Goal: Transaction & Acquisition: Book appointment/travel/reservation

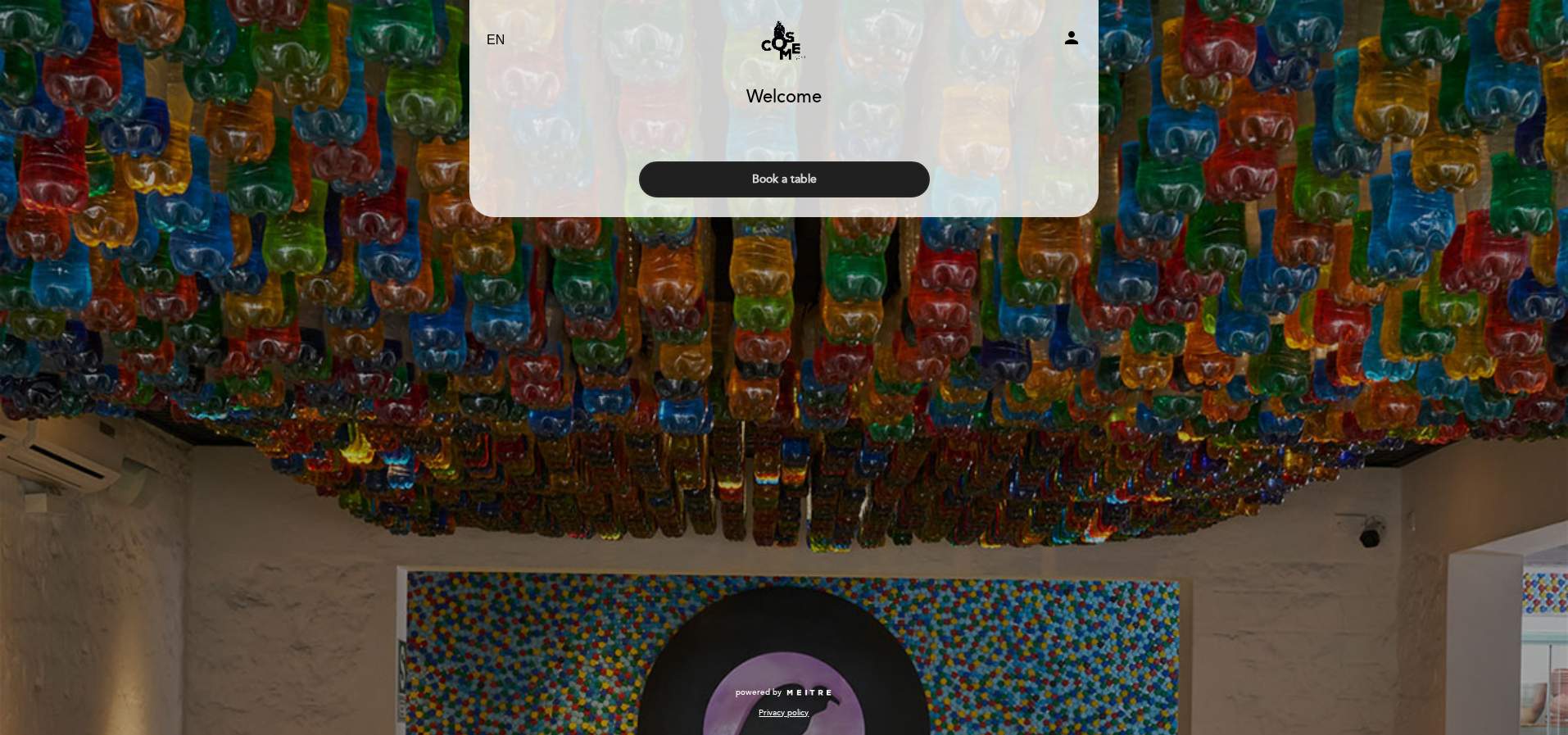
click at [791, 177] on button "Book a table" at bounding box center [784, 179] width 291 height 36
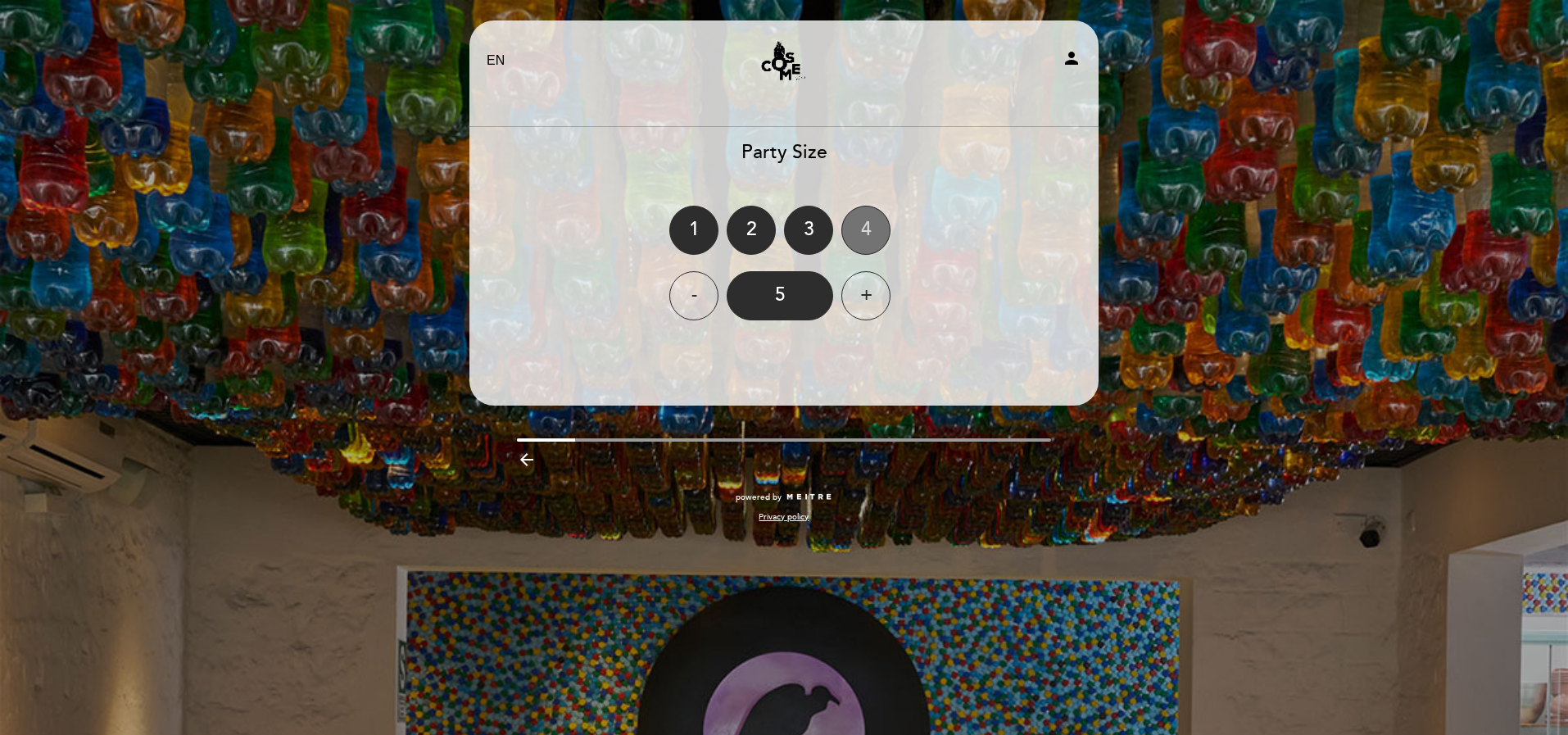
click at [871, 229] on div "4" at bounding box center [866, 231] width 49 height 49
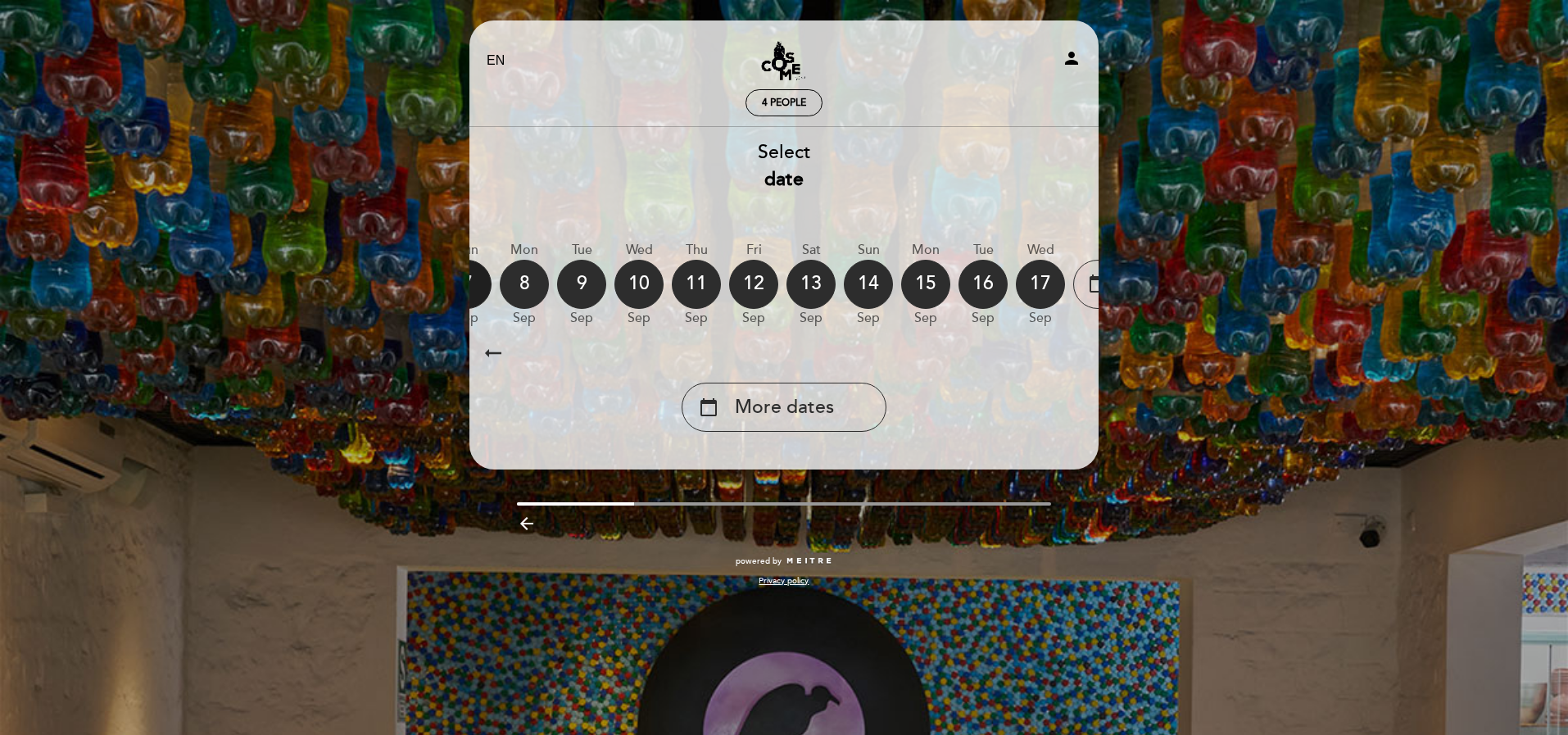
scroll to position [0, 482]
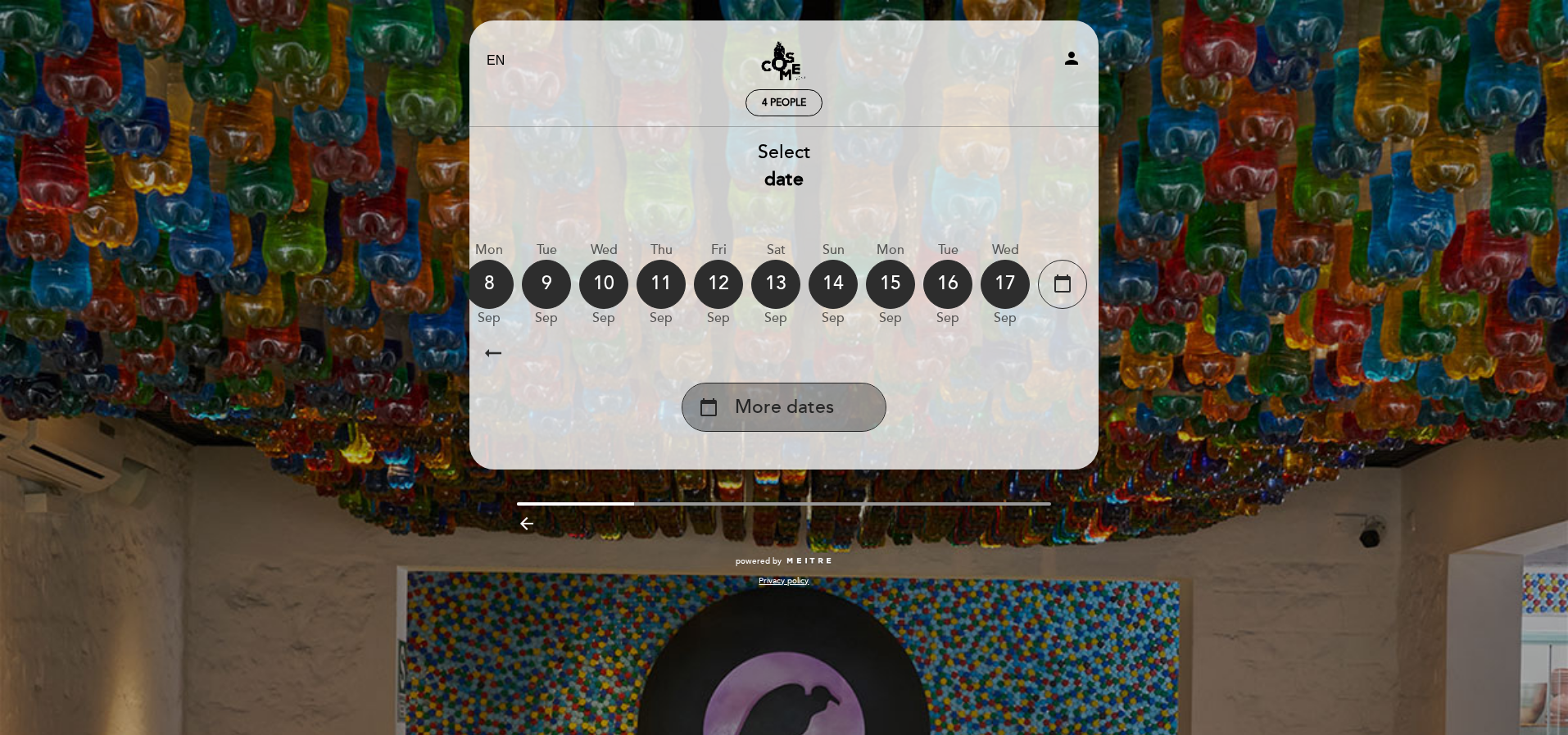
click at [814, 418] on span "More dates" at bounding box center [784, 407] width 100 height 27
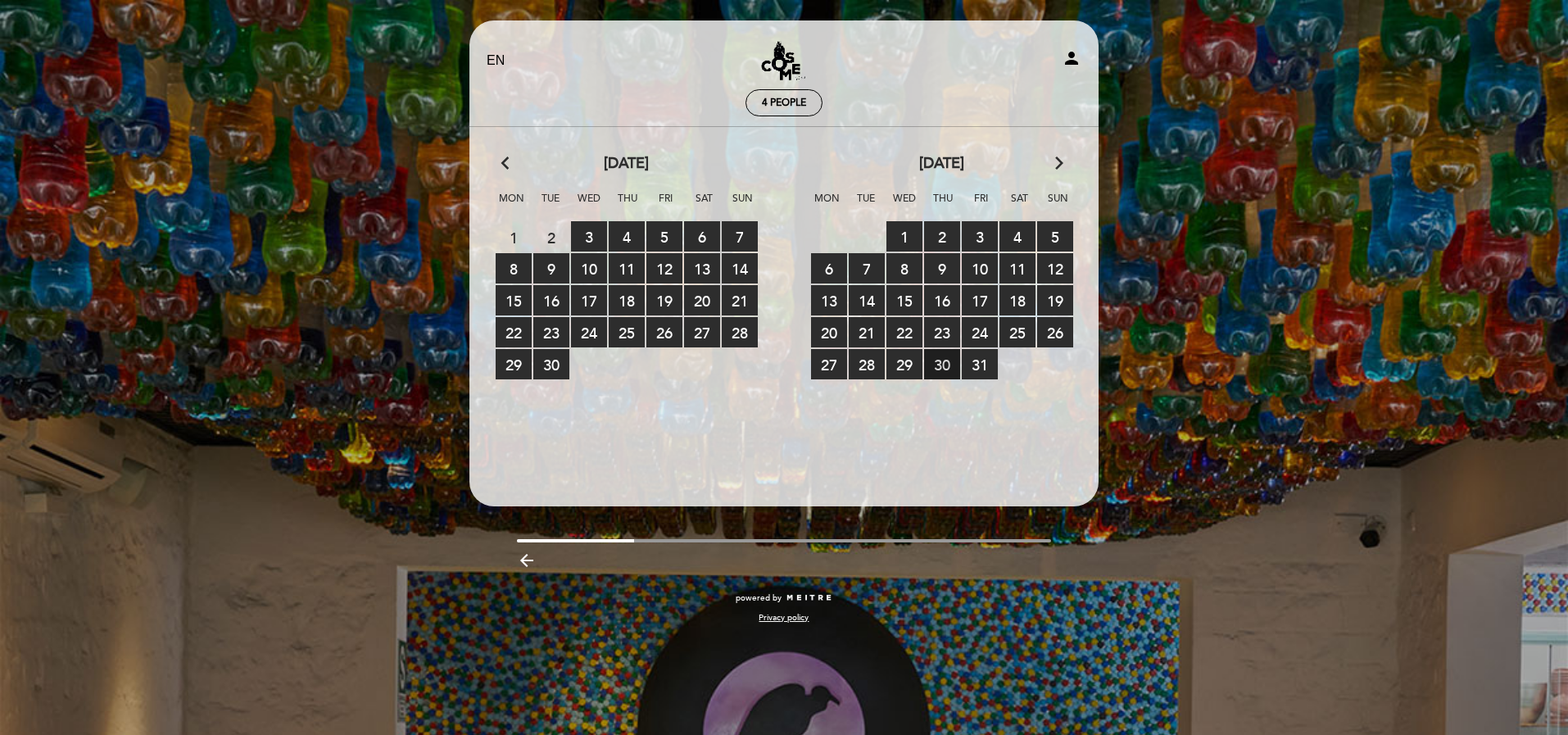
click at [950, 365] on span "30 RESERVATIONS AVAILABLE" at bounding box center [942, 364] width 36 height 31
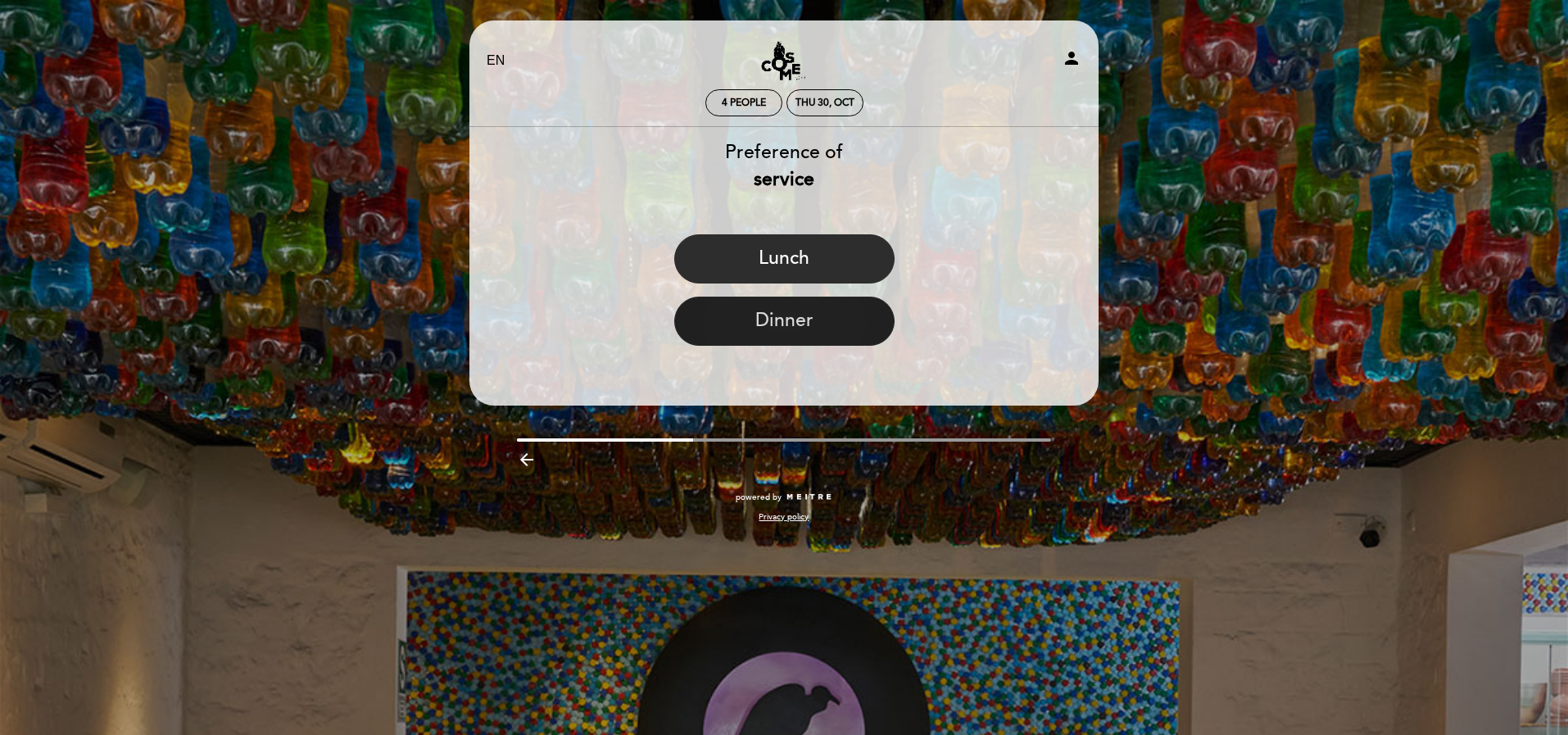
click at [839, 324] on button "Dinner" at bounding box center [784, 321] width 221 height 49
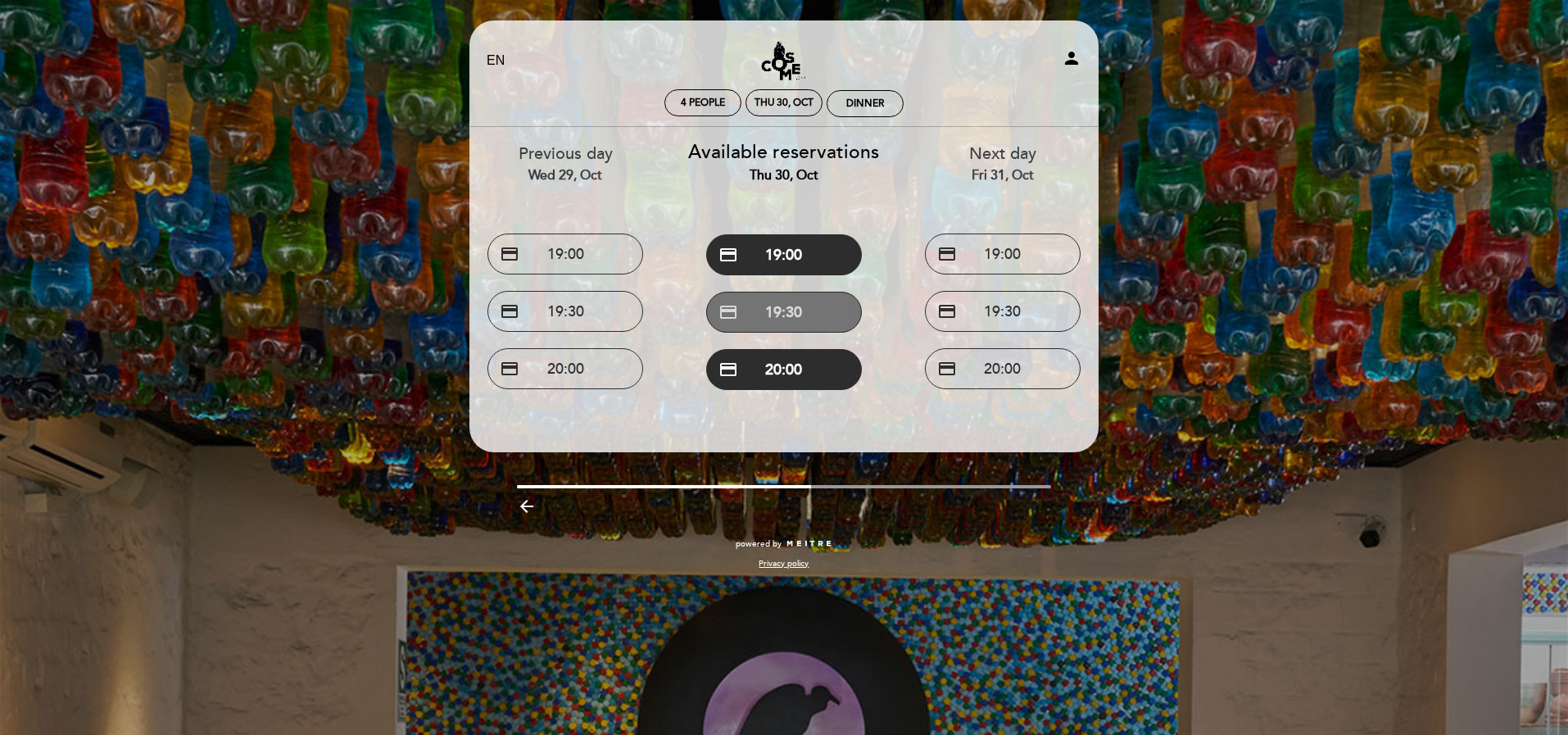
click at [780, 305] on button "credit_card 19:30" at bounding box center [784, 312] width 156 height 41
click at [784, 308] on button "credit_card 19:30" at bounding box center [784, 312] width 156 height 41
